Goal: Check status: Check status

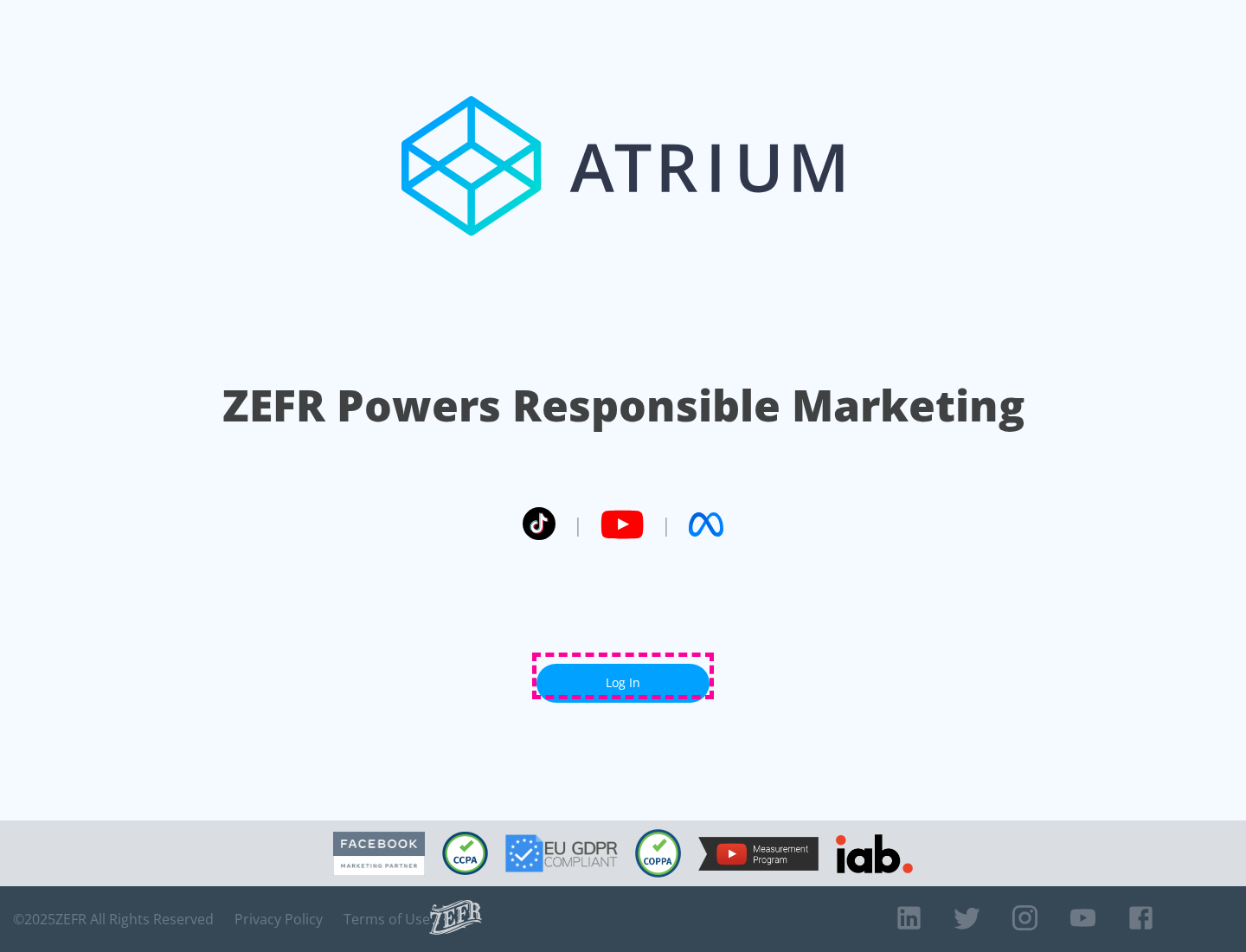
click at [623, 676] on link "Log In" at bounding box center [623, 683] width 173 height 39
